Goal: Task Accomplishment & Management: Complete application form

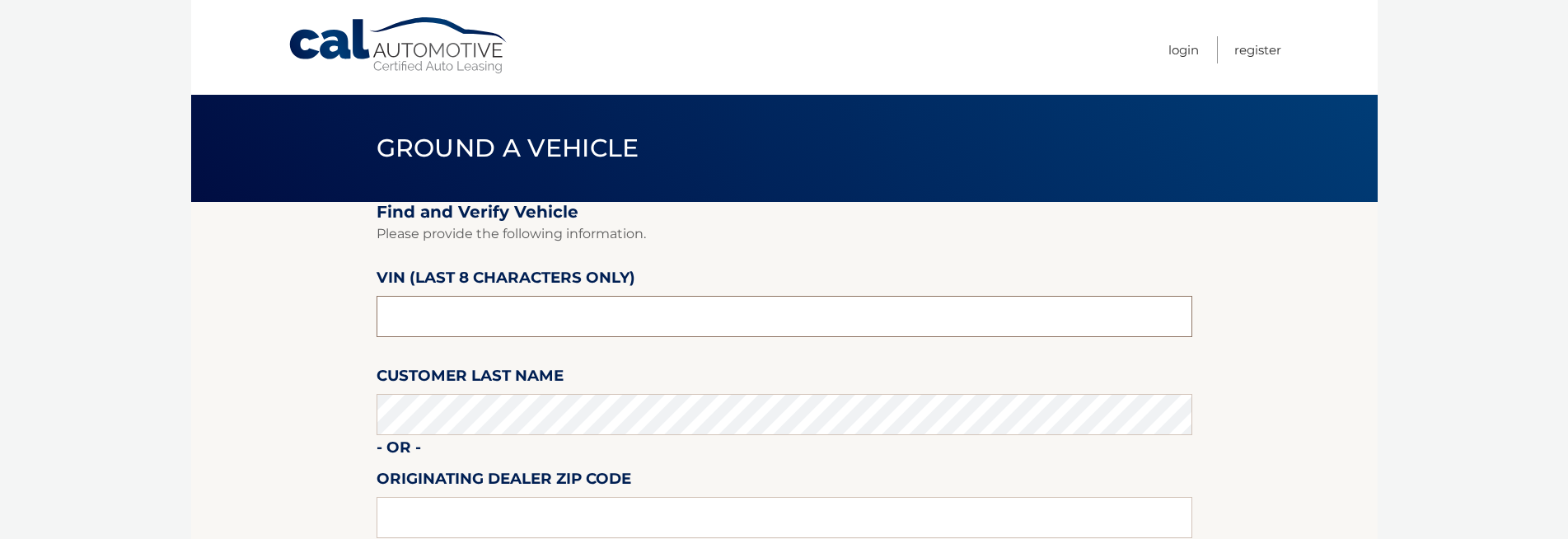
click at [516, 327] on input "text" at bounding box center [784, 317] width 816 height 42
type input "NN343926"
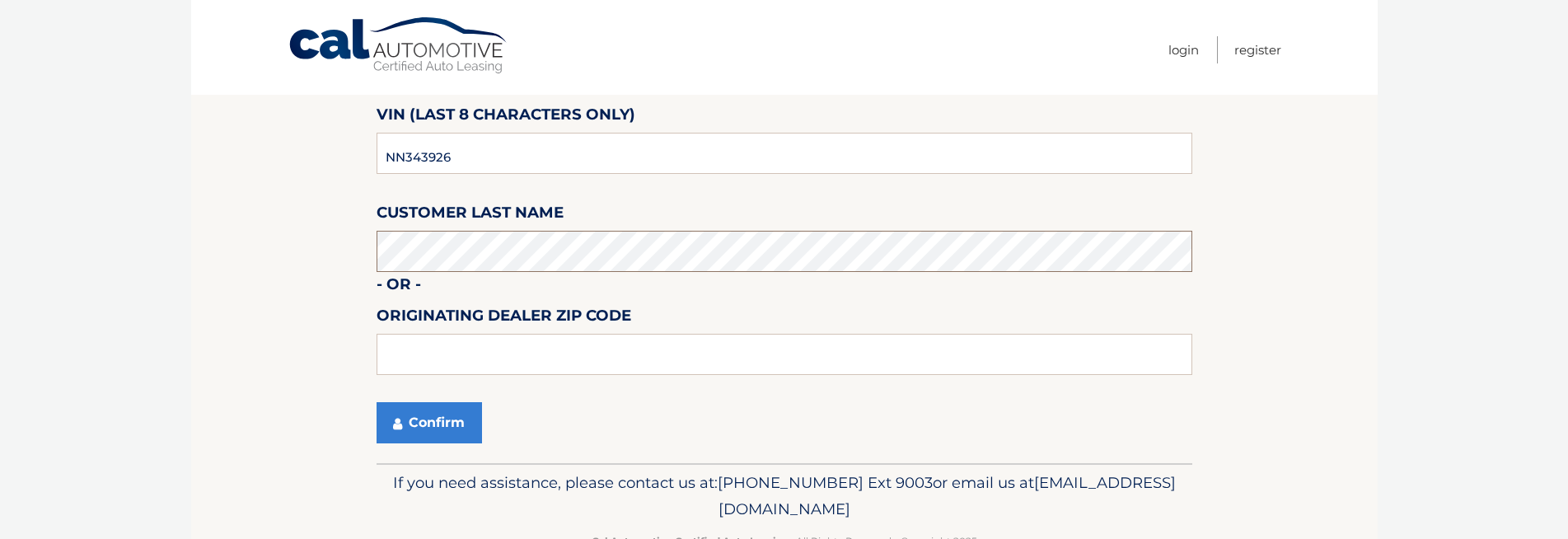
scroll to position [165, 0]
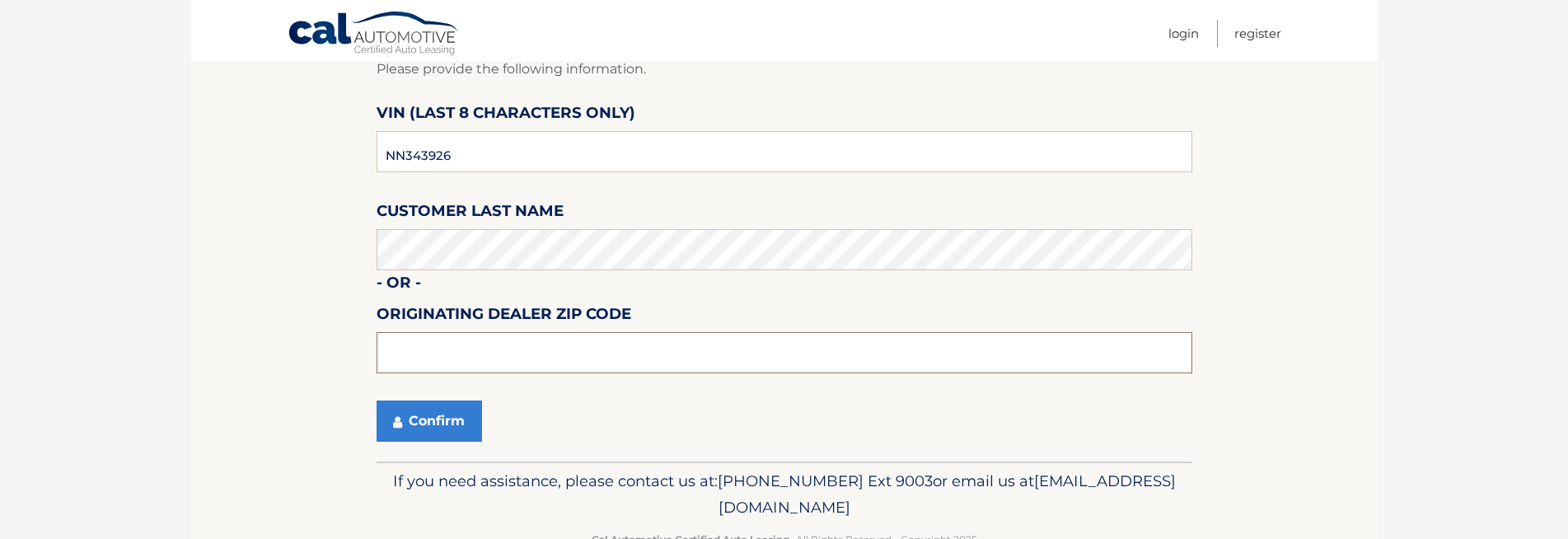
click at [422, 358] on input "text" at bounding box center [784, 353] width 816 height 42
click at [439, 423] on button "Confirm" at bounding box center [429, 422] width 106 height 42
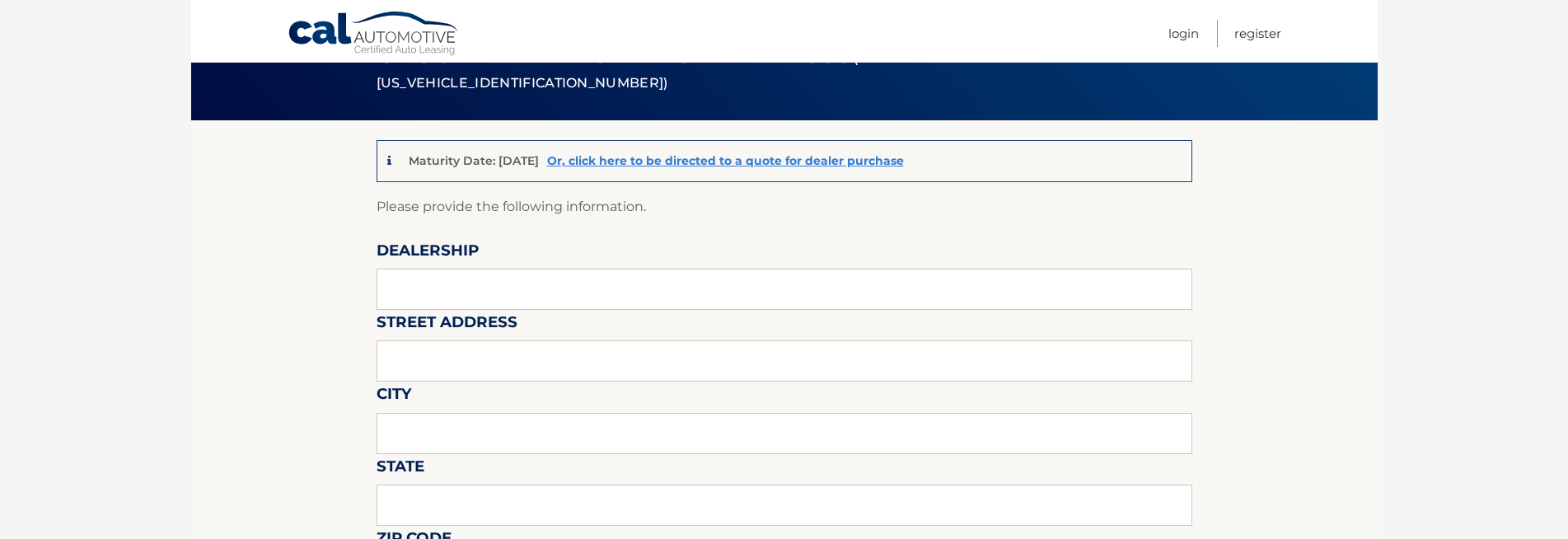
scroll to position [82, 0]
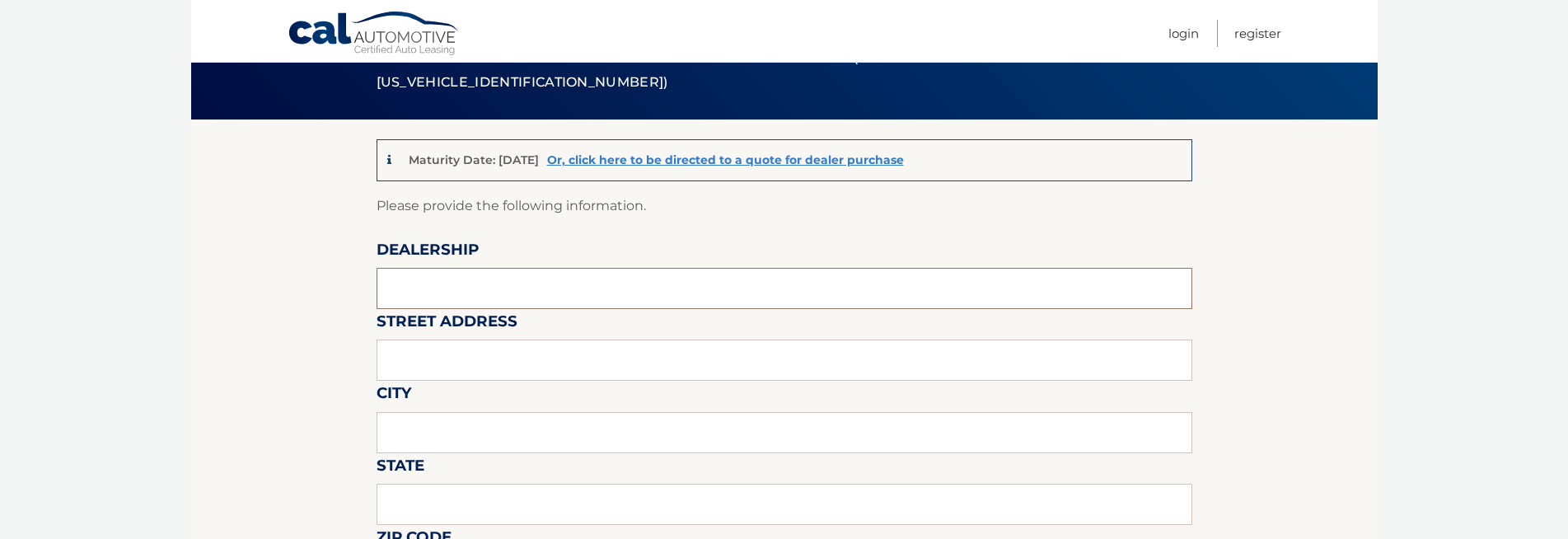
click at [477, 287] on input "text" at bounding box center [784, 289] width 816 height 42
type input "[PERSON_NAME] CDJR"
type input "[STREET_ADDRESS]"
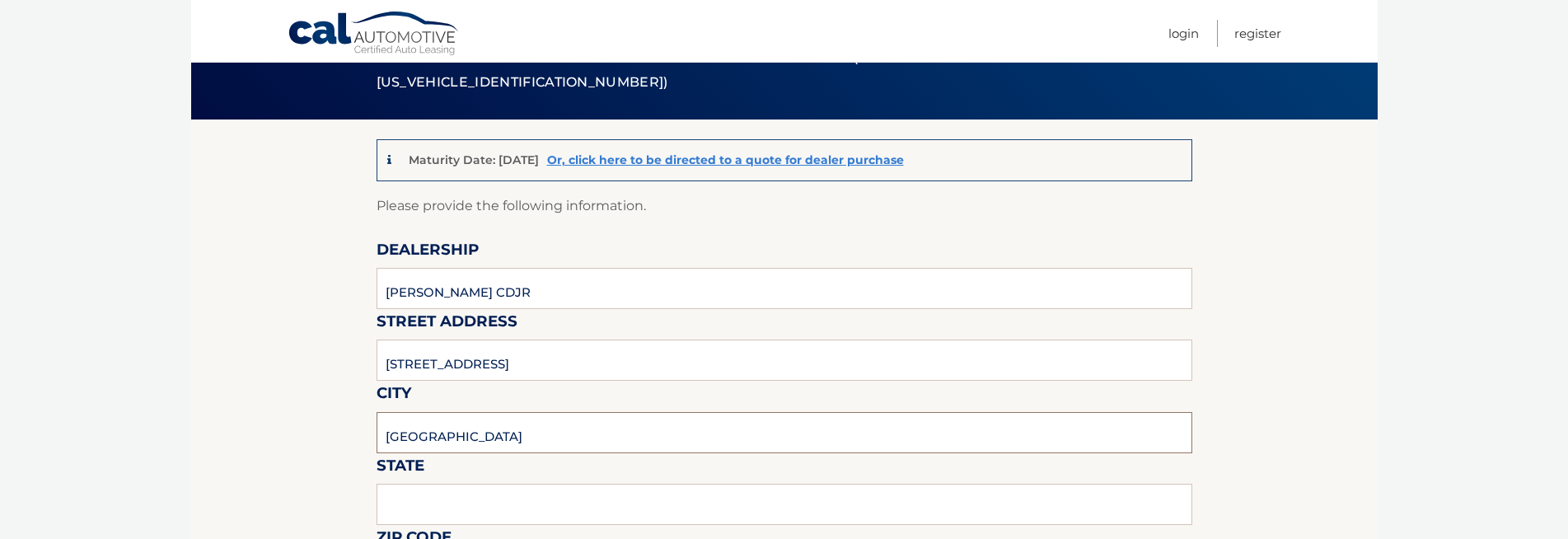
type input "[GEOGRAPHIC_DATA]"
type input "PA"
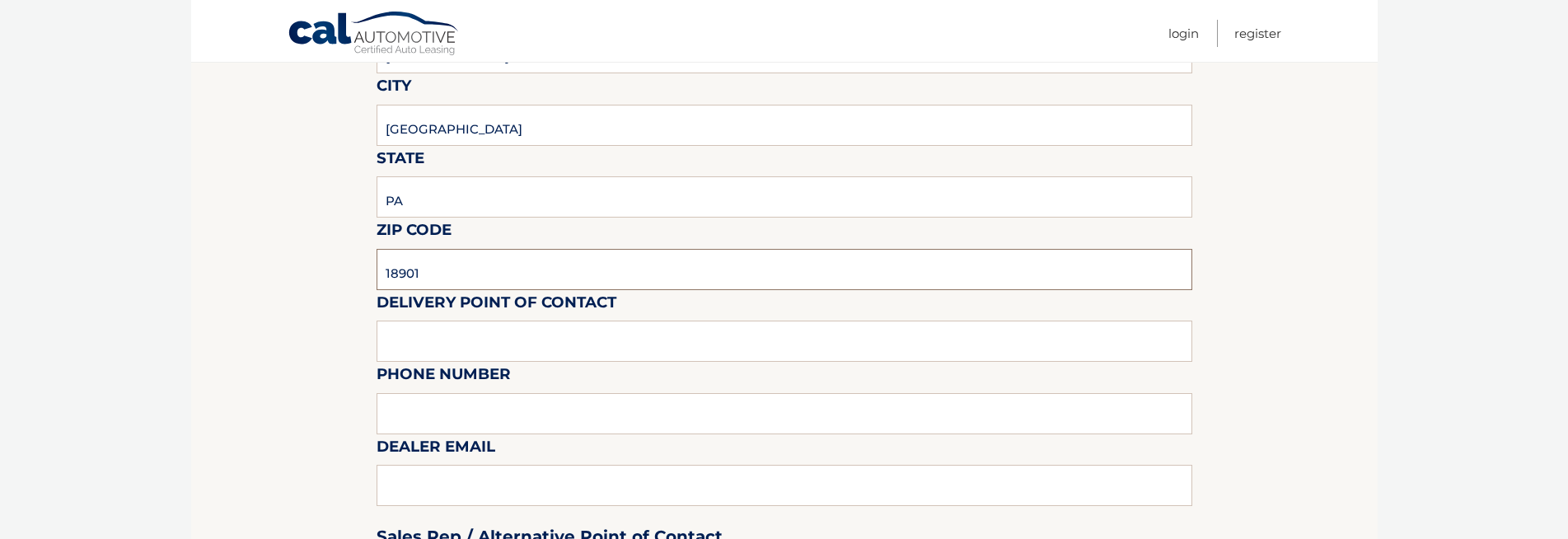
type input "18901"
type input "[PERSON_NAME]"
type input "2153487500"
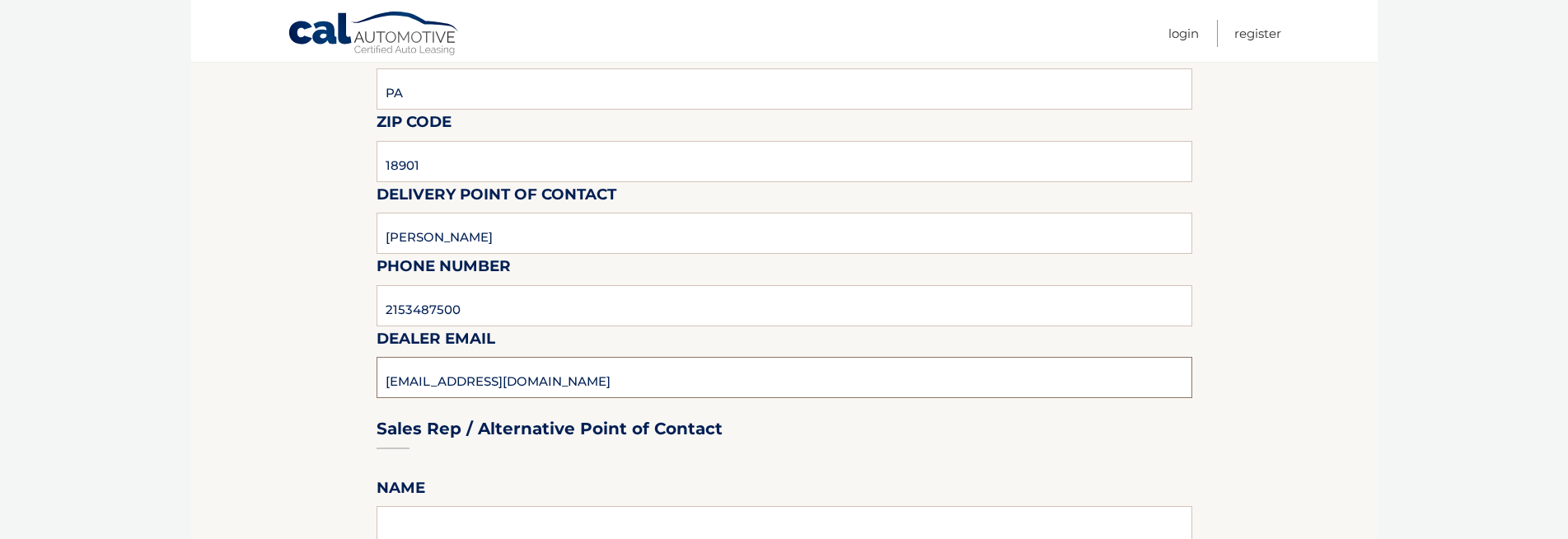
scroll to position [719, 0]
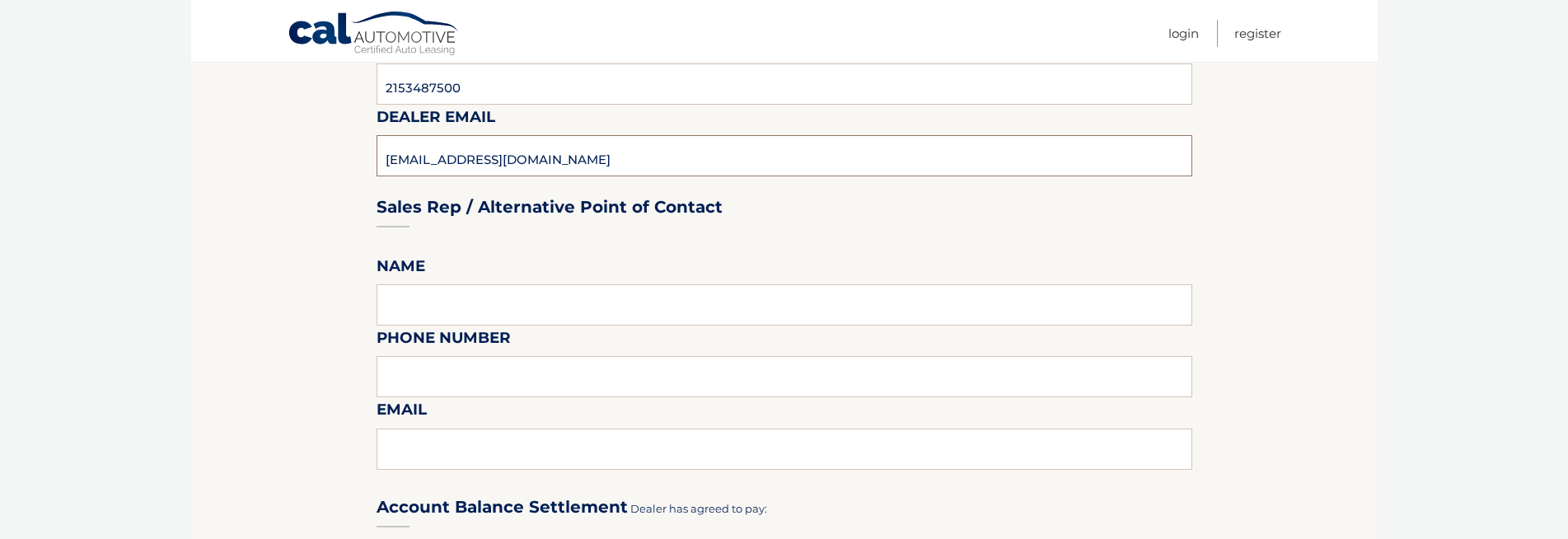
type input "[EMAIL_ADDRESS][DOMAIN_NAME]"
click at [439, 314] on input "text" at bounding box center [784, 305] width 816 height 42
type input "[PERSON_NAME]"
type input "2153487500"
click at [466, 444] on input "ncoo" at bounding box center [784, 449] width 816 height 42
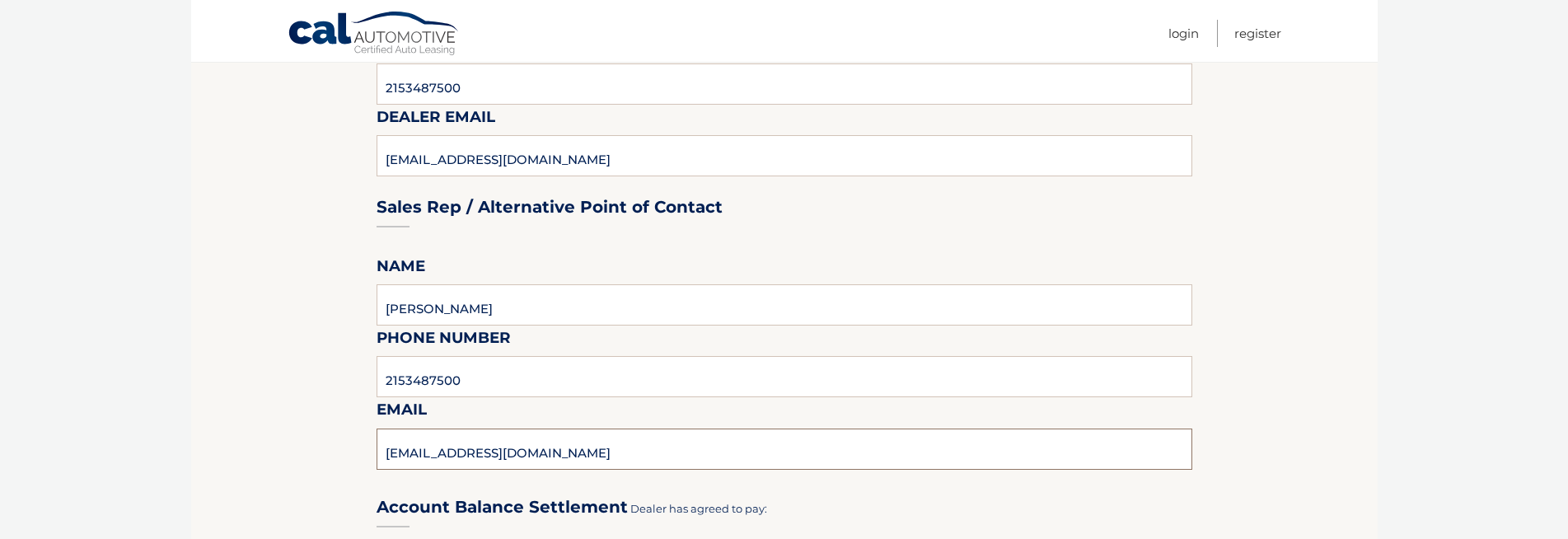
type input "[EMAIL_ADDRESS][DOMAIN_NAME]"
click at [239, 356] on section "Maturity Date: [DATE] Or, click here to be directed to a quote for dealer purch…" at bounding box center [784, 385] width 1186 height 1806
click at [224, 309] on section "Maturity Date: [DATE] Or, click here to be directed to a quote for dealer purch…" at bounding box center [784, 385] width 1186 height 1806
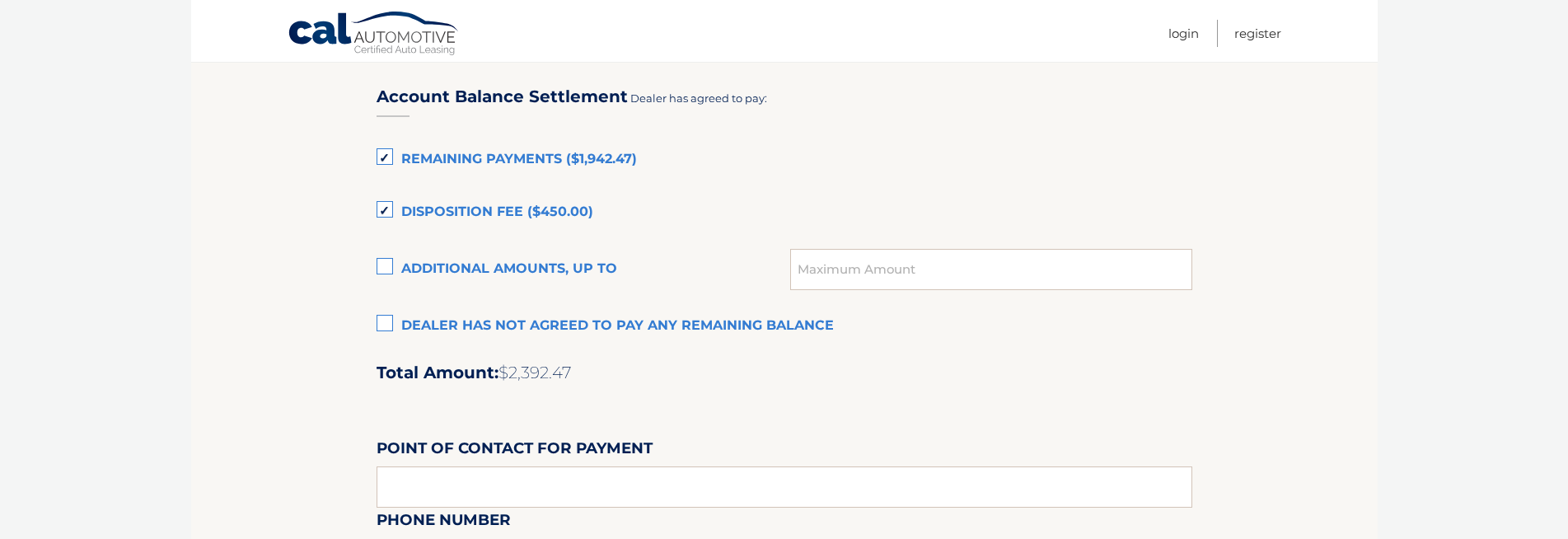
scroll to position [1131, 0]
click at [392, 322] on label "Dealer has not agreed to pay any remaining balance" at bounding box center [784, 325] width 816 height 33
click at [0, 0] on input "Dealer has not agreed to pay any remaining balance" at bounding box center [0, 0] width 0 height 0
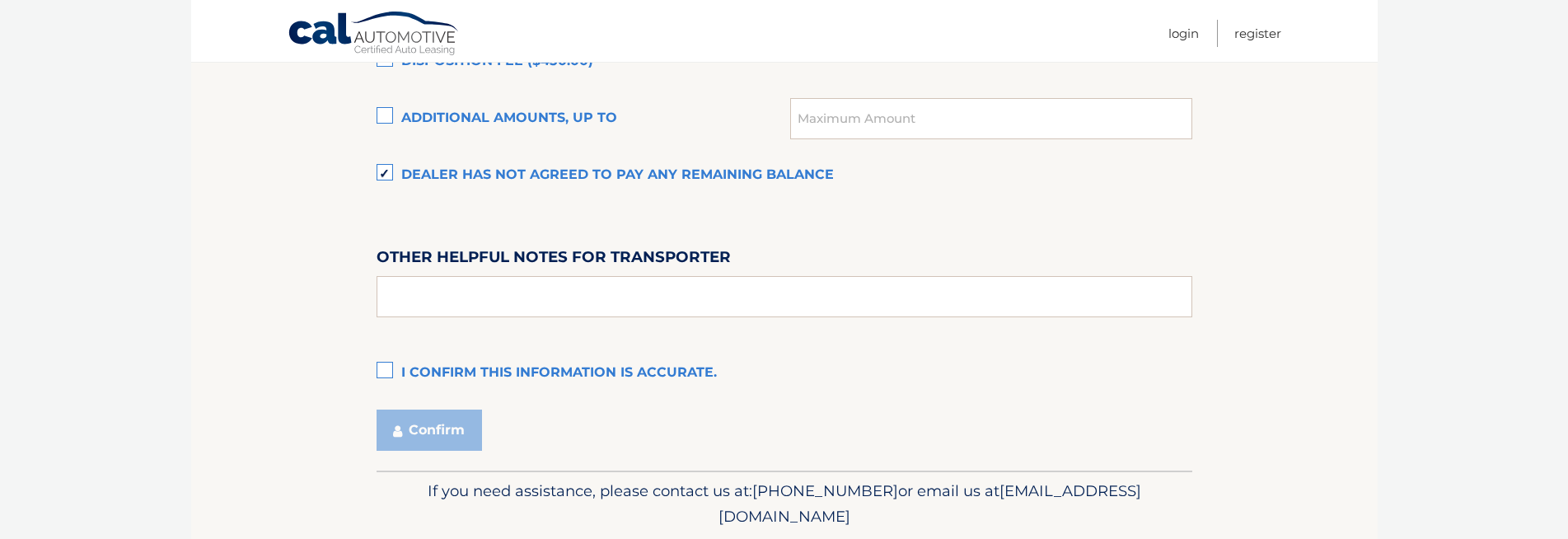
scroll to position [1297, 0]
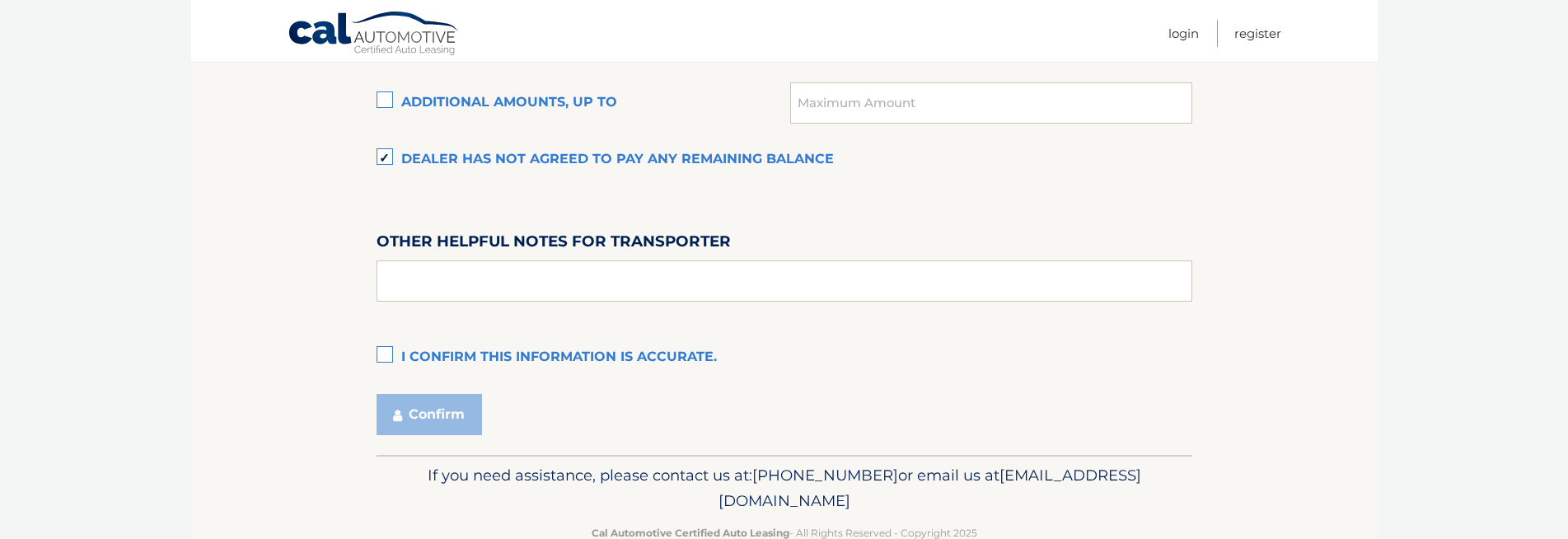
click at [392, 351] on label "I confirm this information is accurate." at bounding box center [784, 358] width 816 height 33
click at [0, 0] on input "I confirm this information is accurate." at bounding box center [0, 0] width 0 height 0
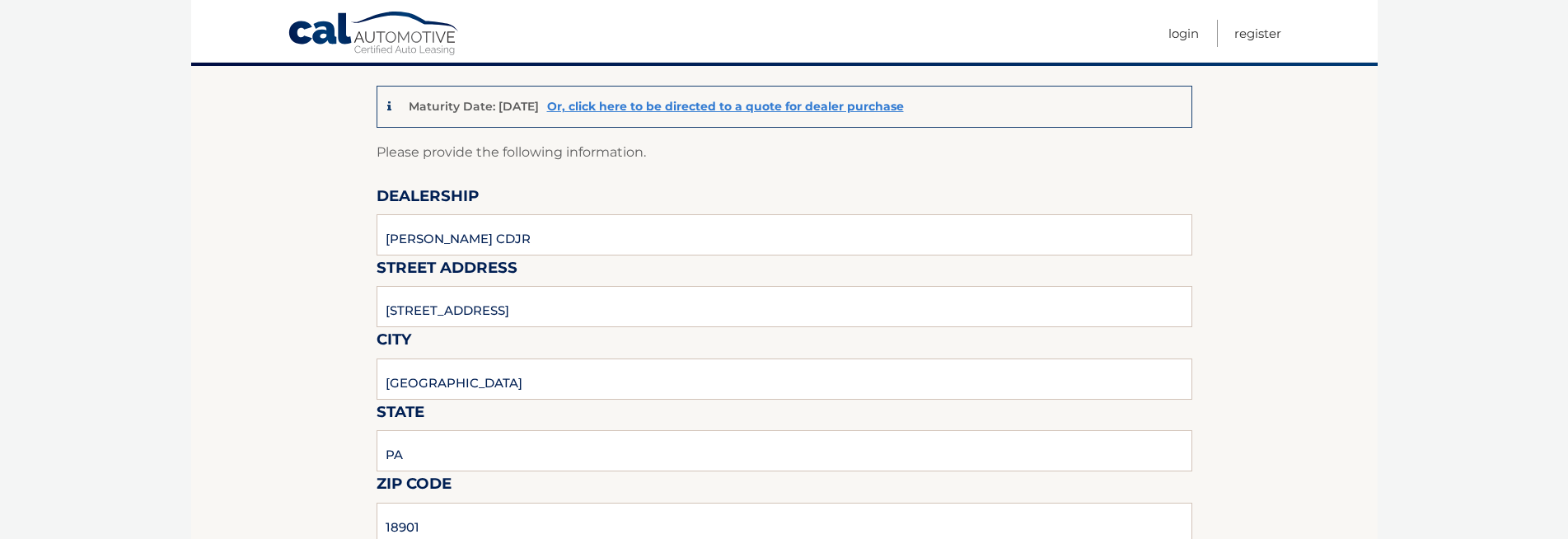
scroll to position [0, 0]
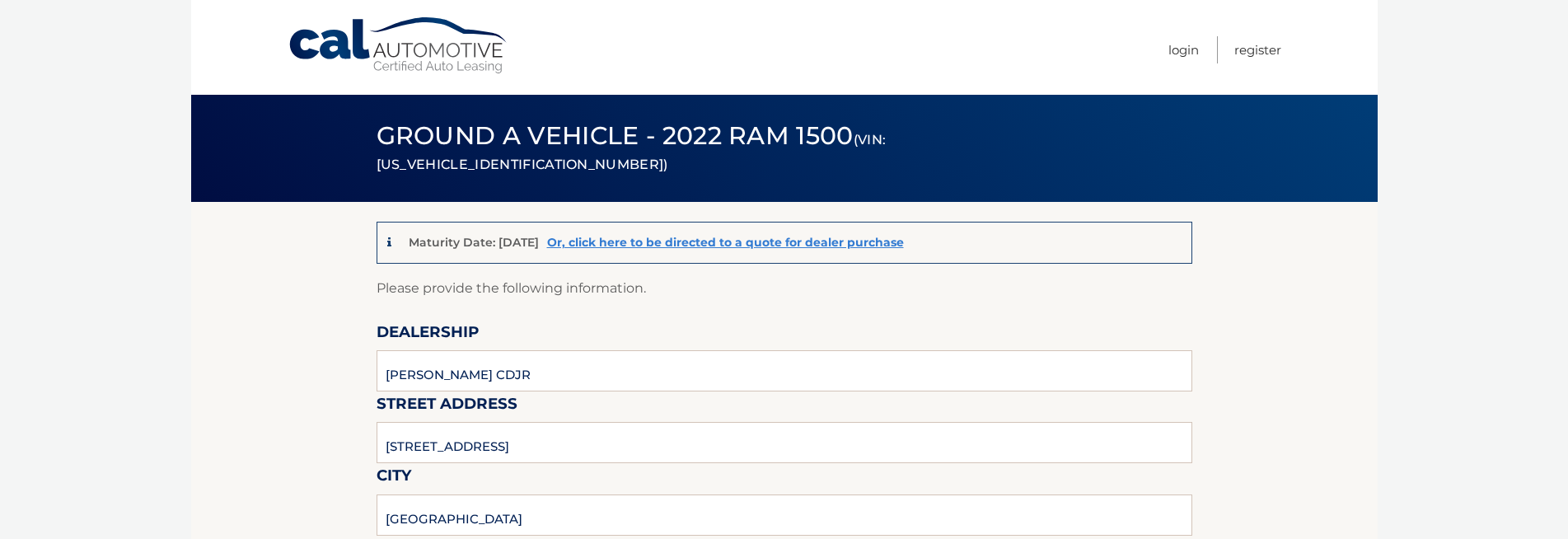
click at [163, 387] on body "Cal Automotive Menu Login Register (VIN: [US_VEHICLE_IDENTIFICATION_NUMBER])" at bounding box center [784, 270] width 1568 height 539
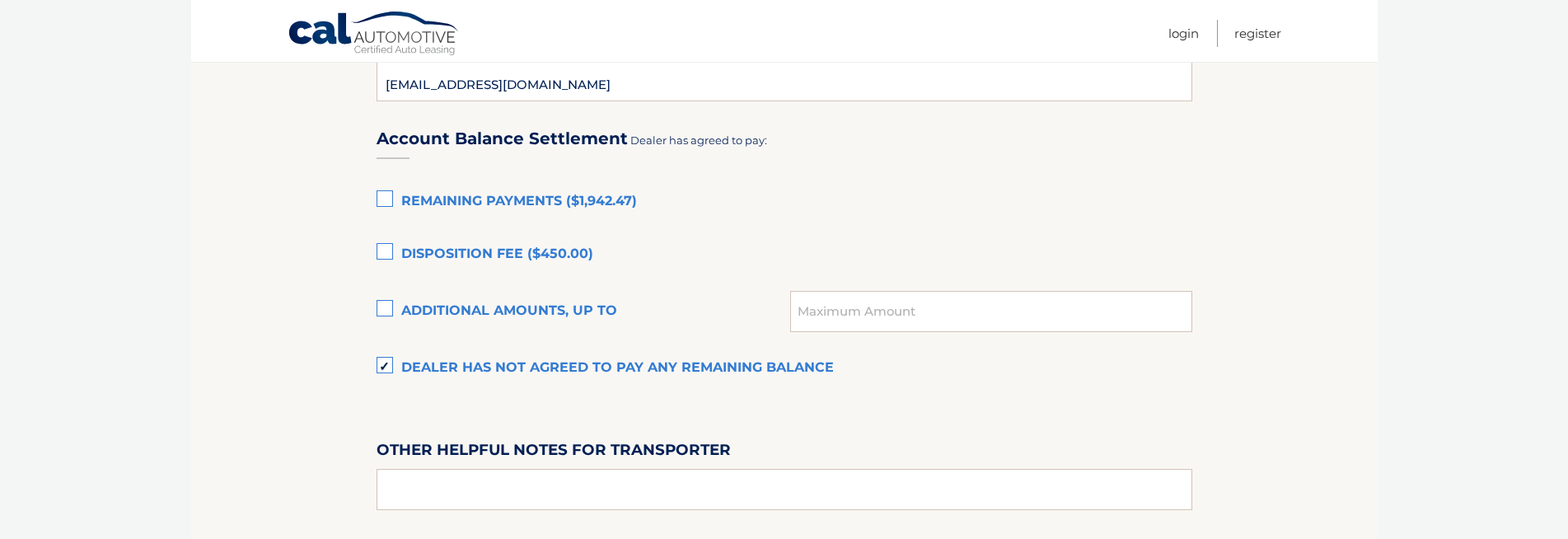
scroll to position [1318, 0]
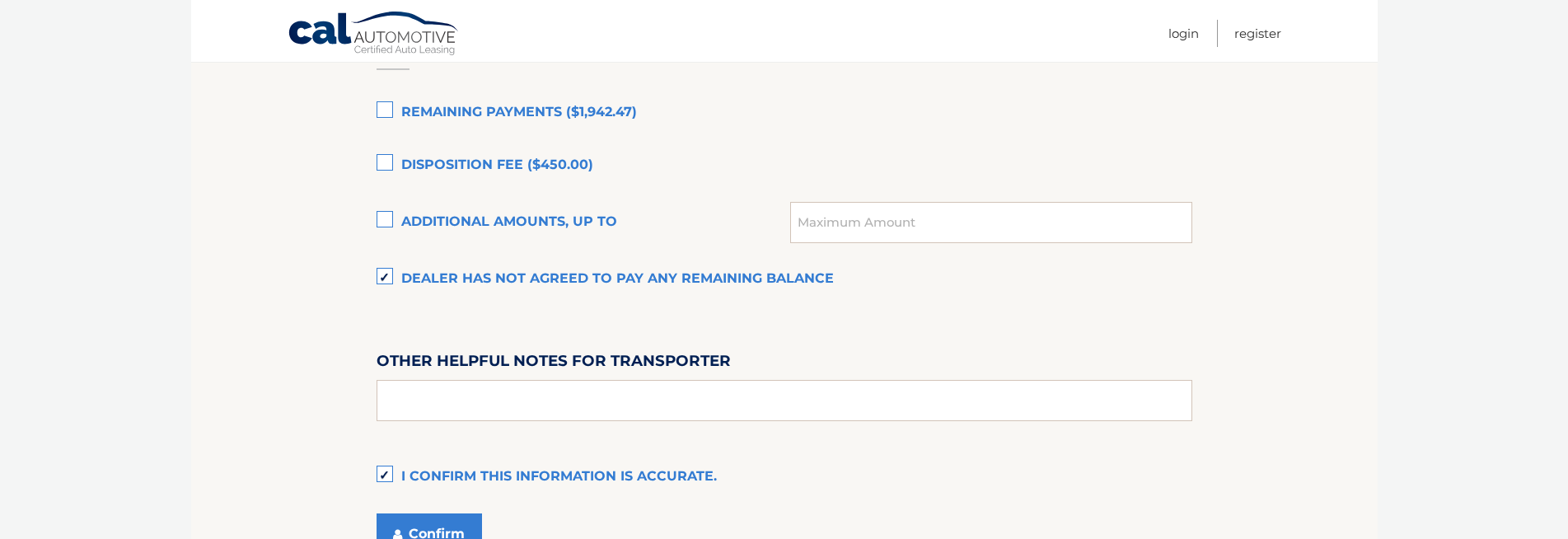
scroll to position [1338, 0]
